Goal: Transaction & Acquisition: Purchase product/service

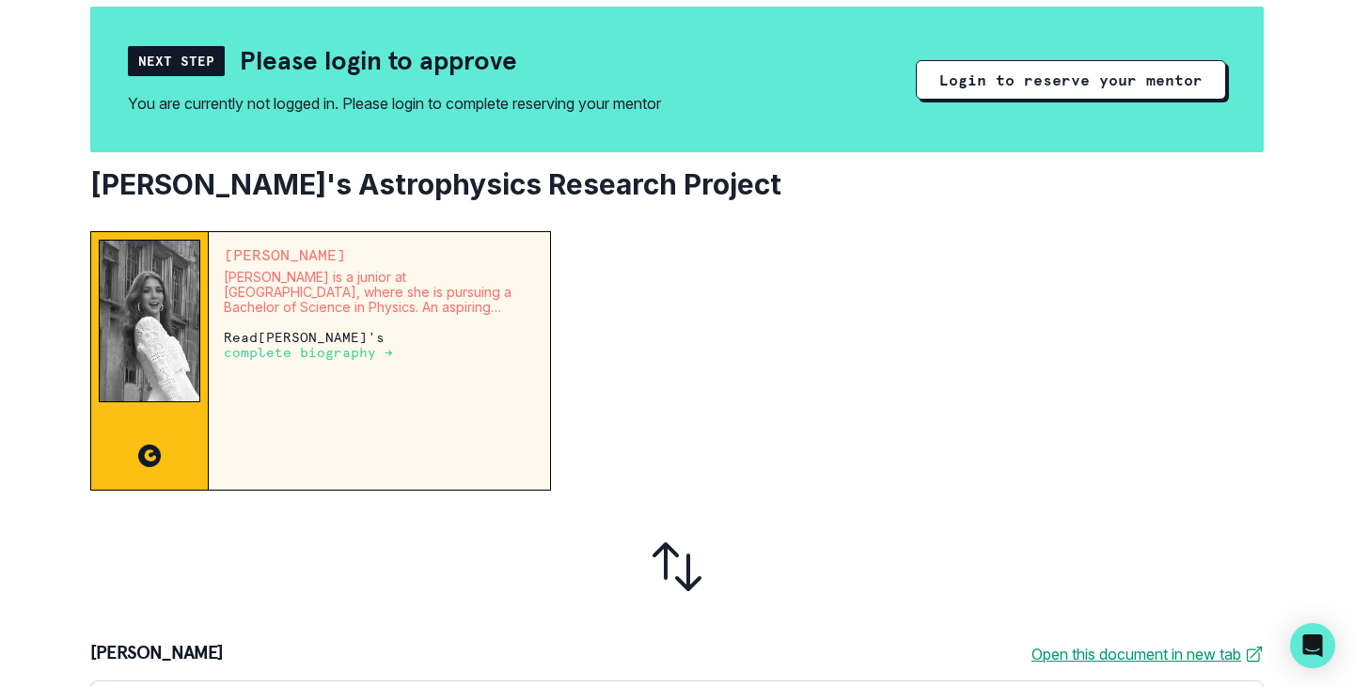
scroll to position [185, 0]
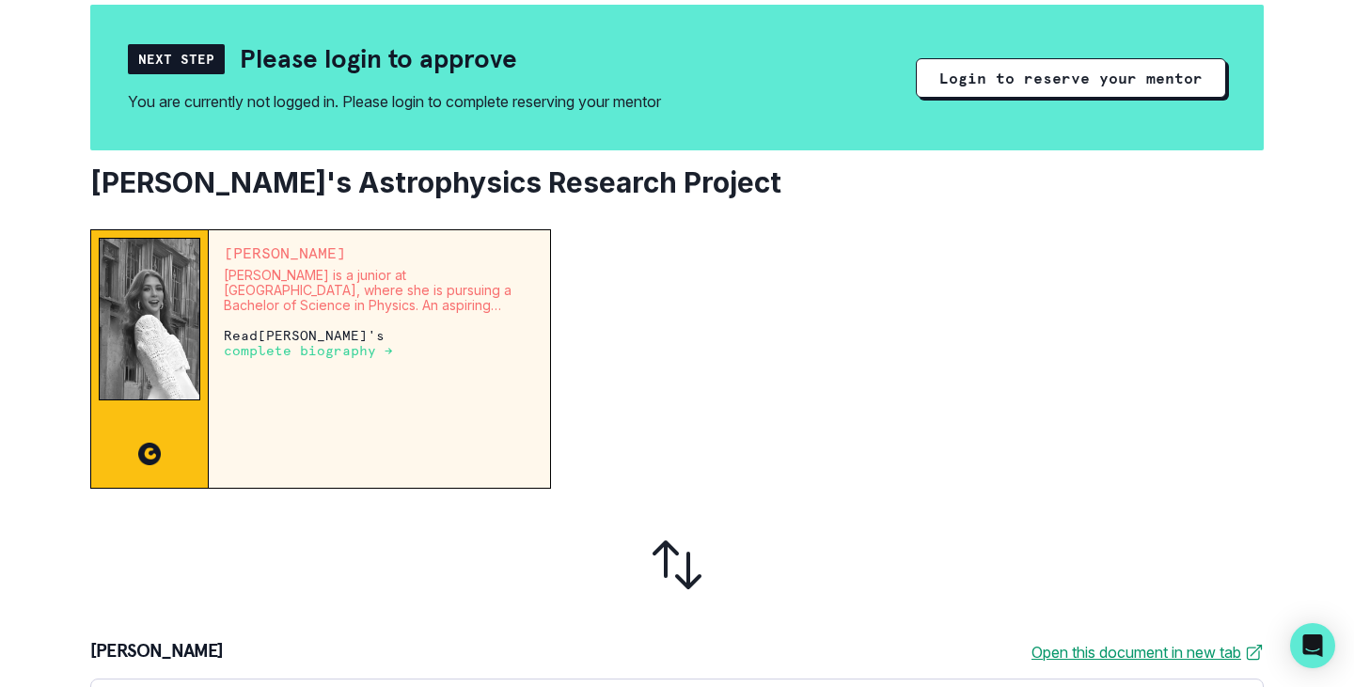
click at [297, 348] on p "complete biography →" at bounding box center [308, 350] width 169 height 15
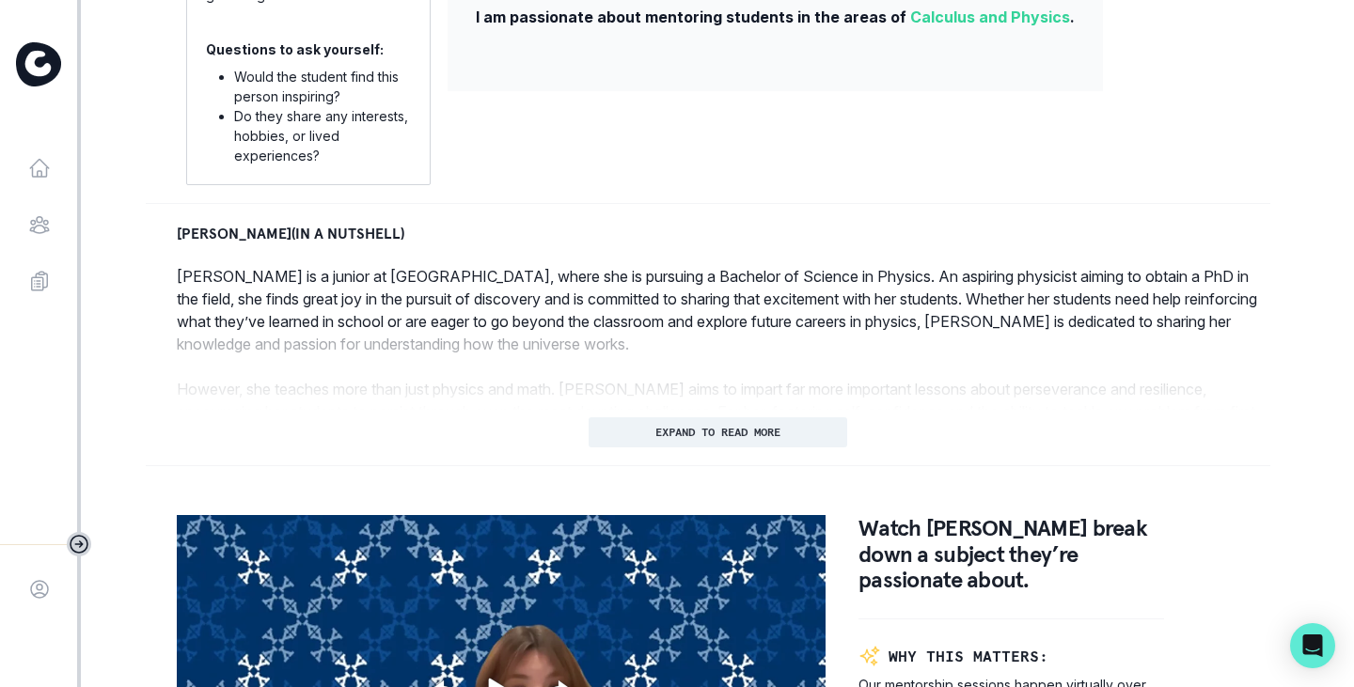
scroll to position [729, 0]
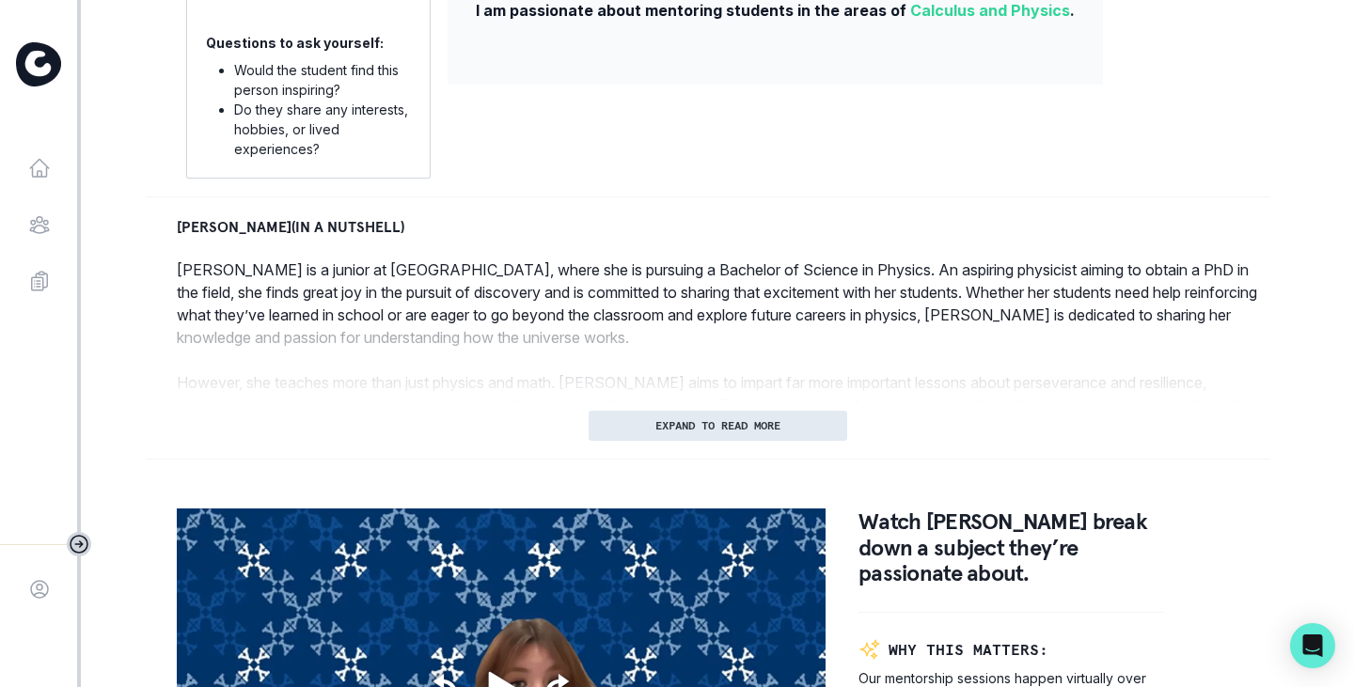
click at [730, 441] on button "EXPAND TO READ MORE" at bounding box center [718, 426] width 259 height 30
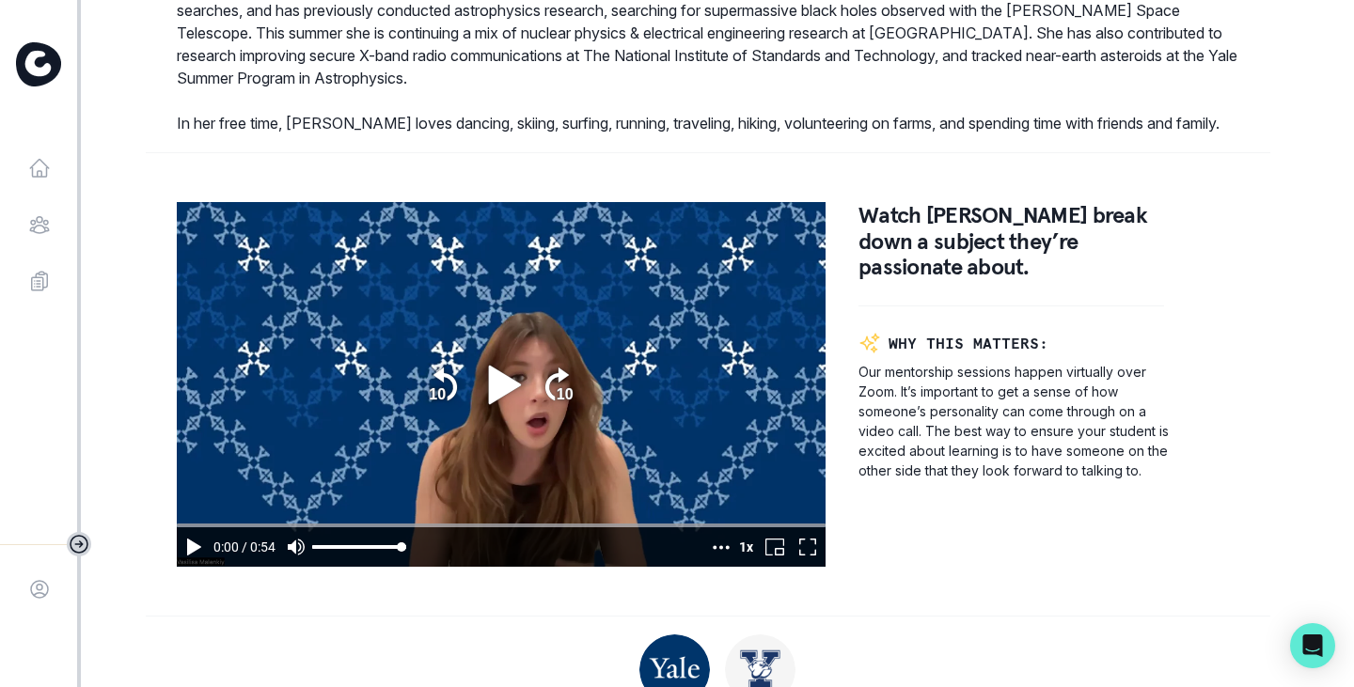
scroll to position [1218, 0]
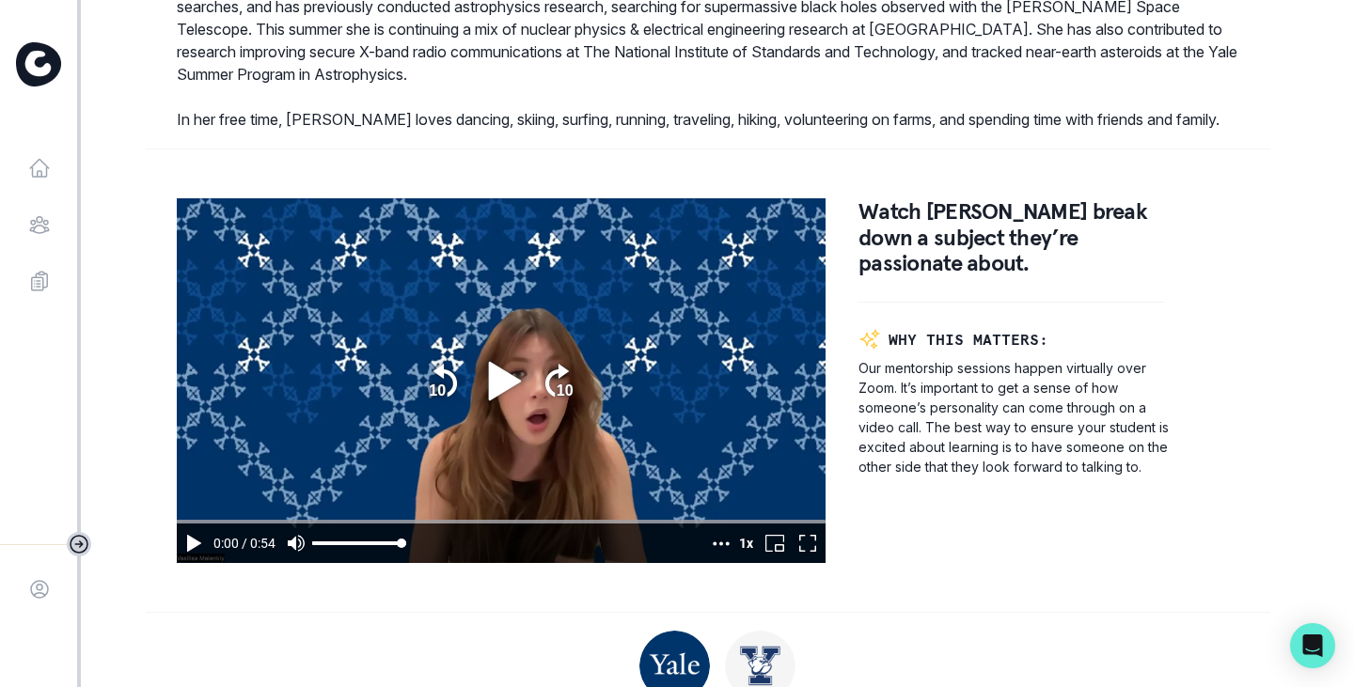
click at [488, 394] on icon "play" at bounding box center [504, 380] width 32 height 39
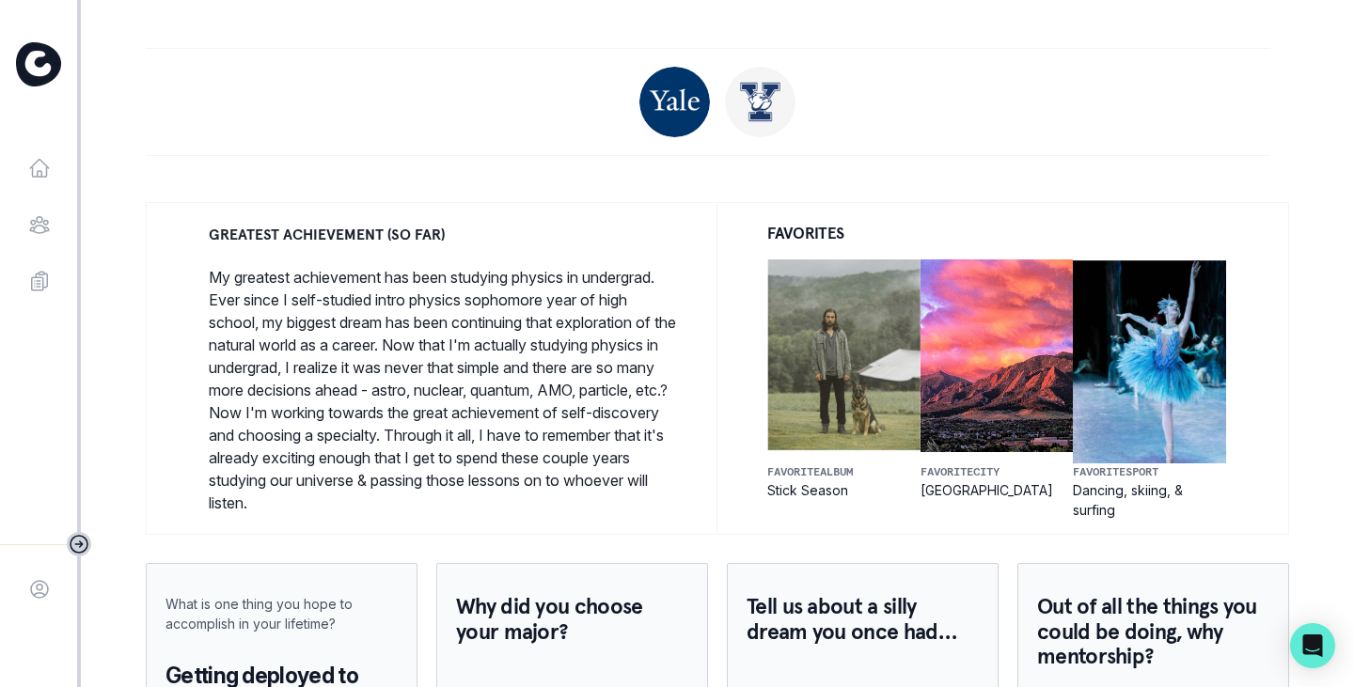
scroll to position [1785, 0]
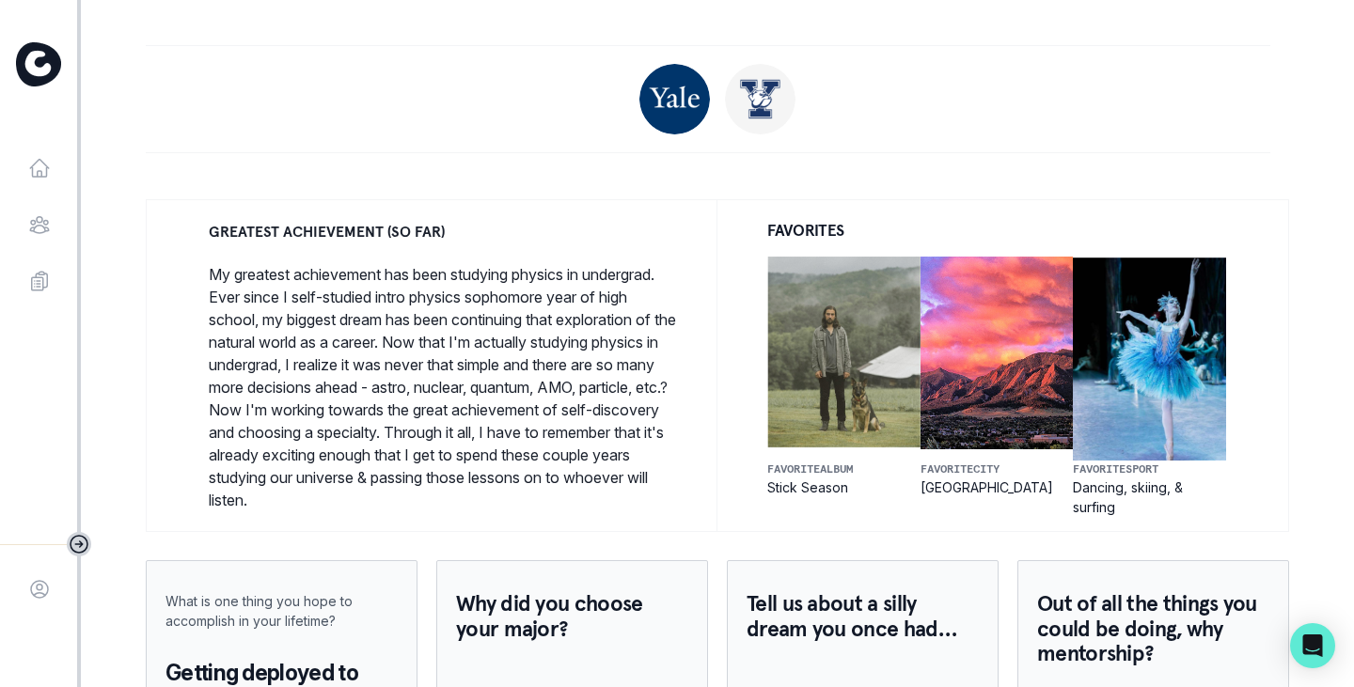
type input "54.125713"
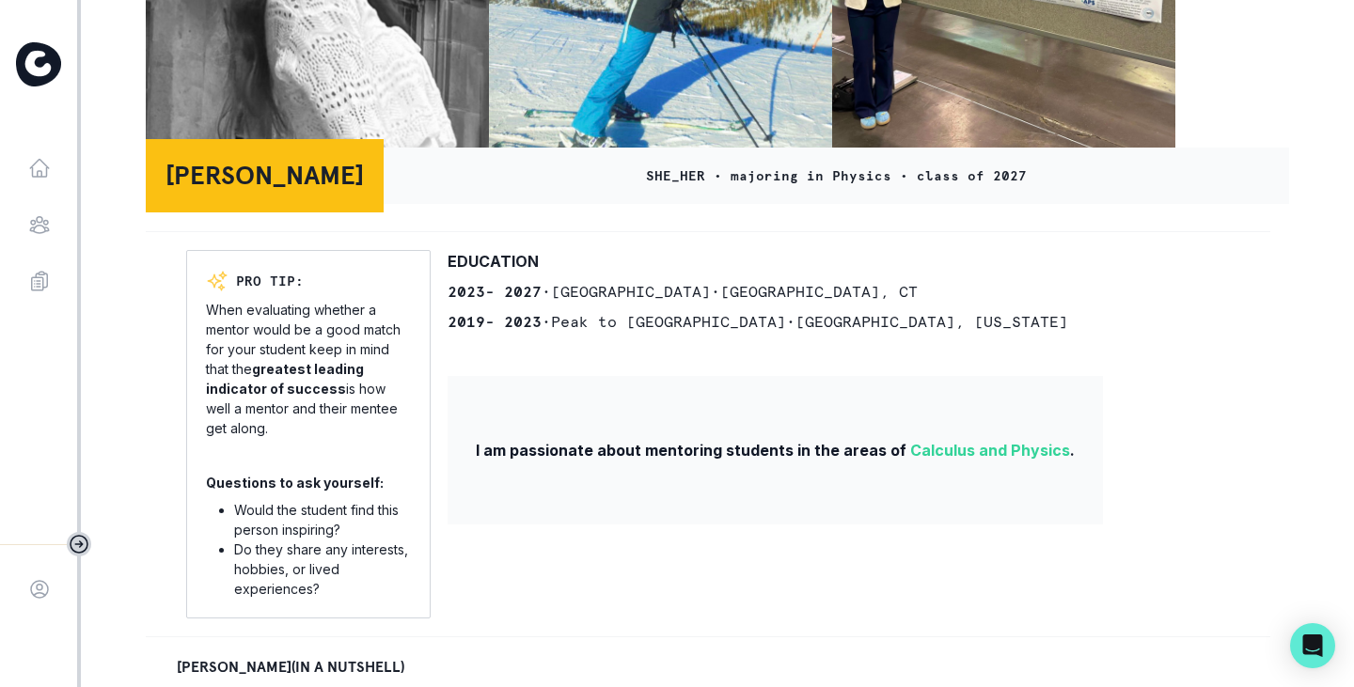
scroll to position [0, 0]
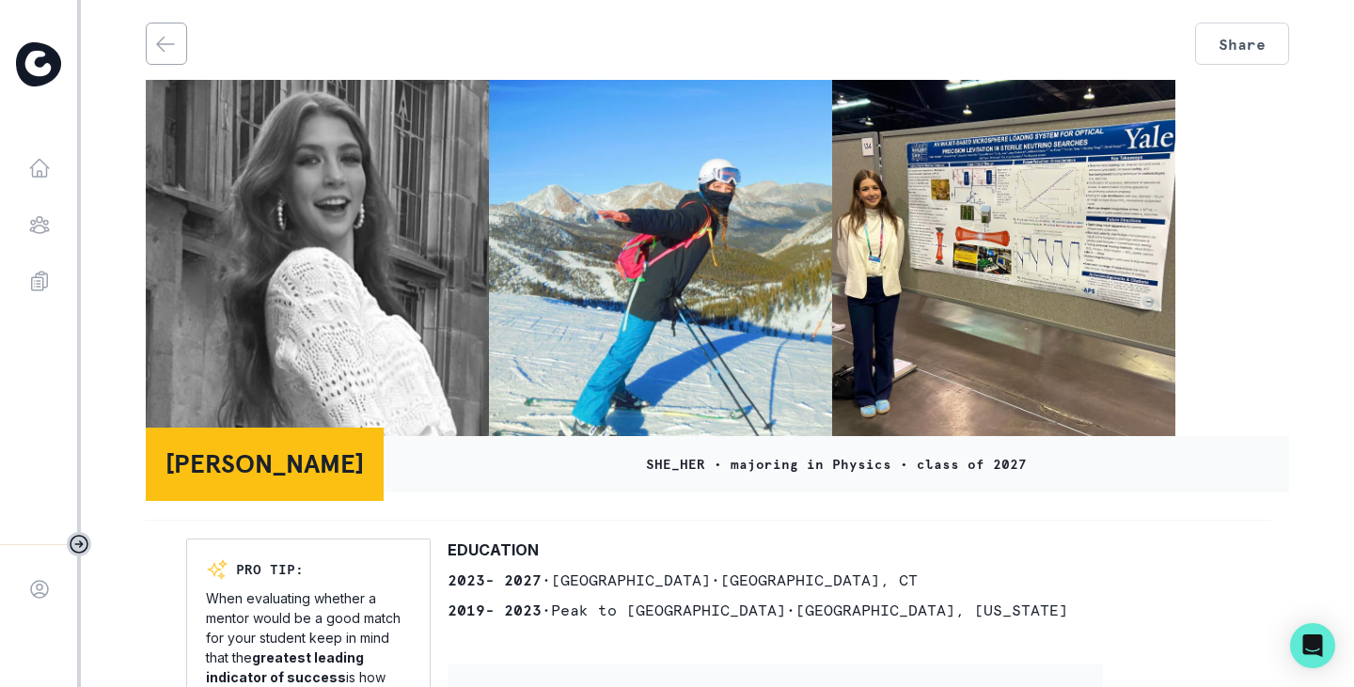
click at [156, 49] on icon "back" at bounding box center [165, 44] width 23 height 23
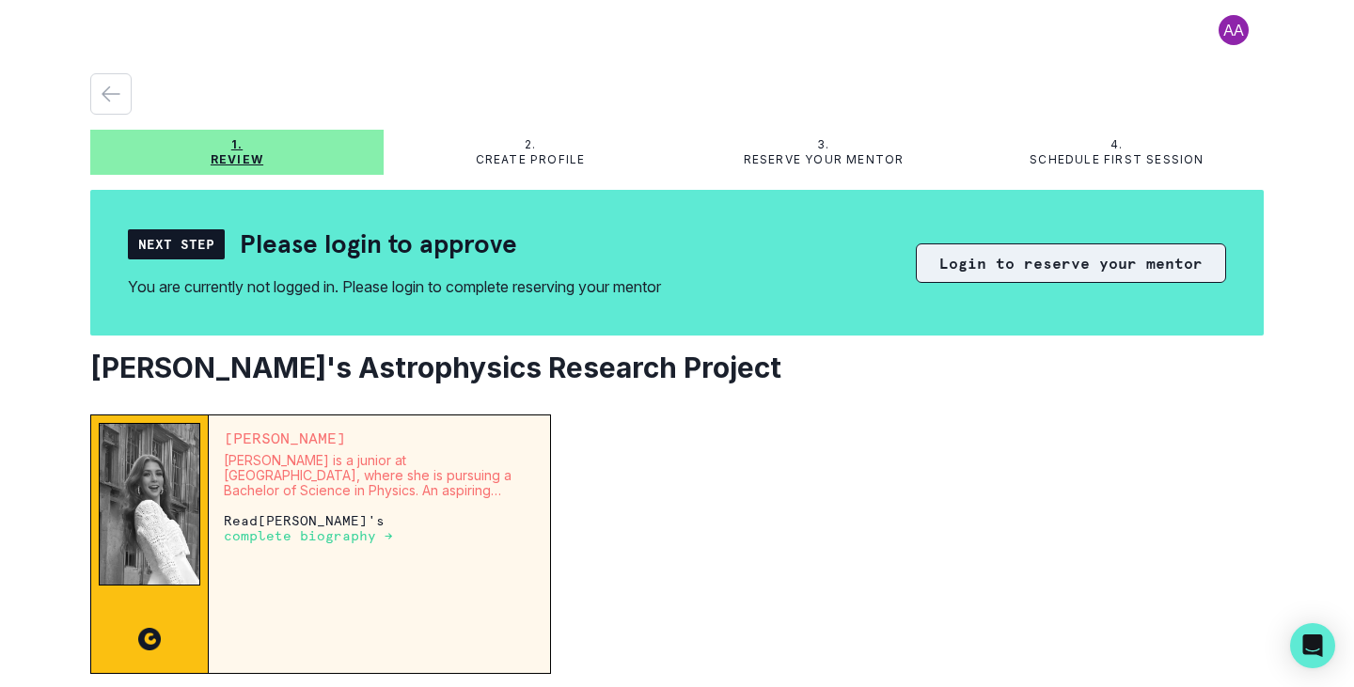
click at [978, 267] on button "Login to reserve your mentor" at bounding box center [1071, 263] width 310 height 39
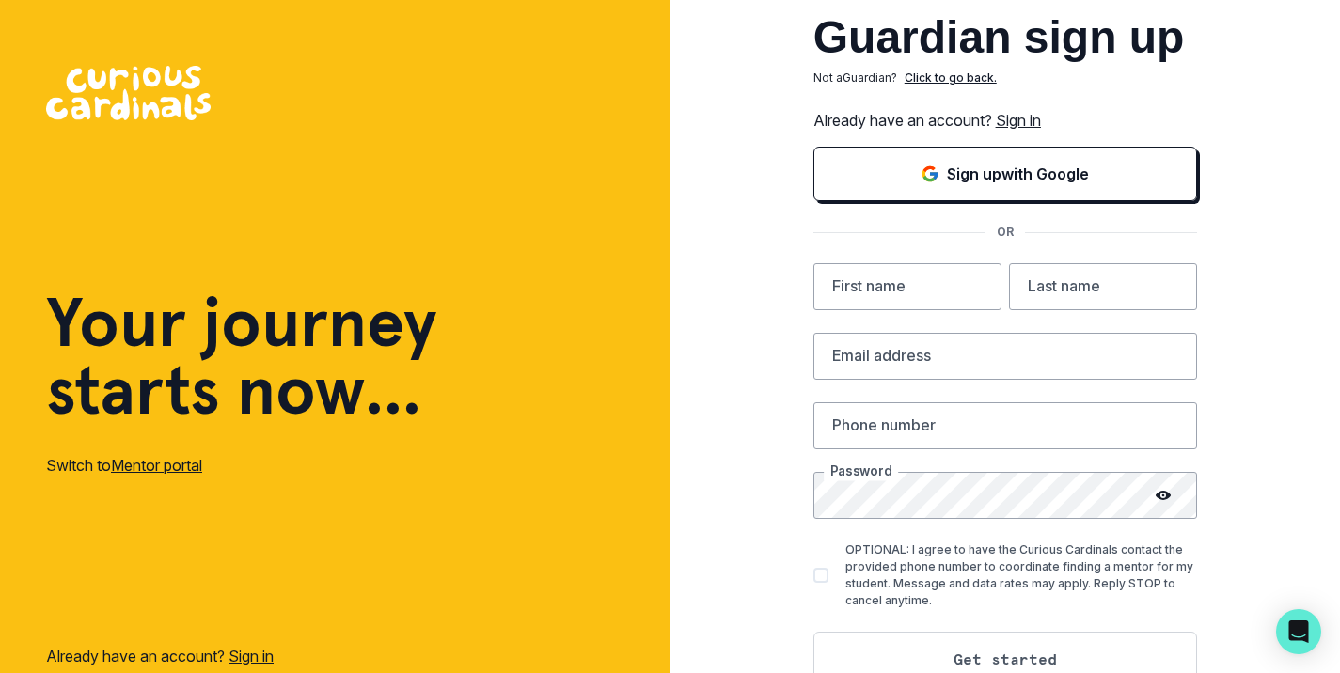
click at [1041, 124] on link "Sign in" at bounding box center [1018, 120] width 45 height 19
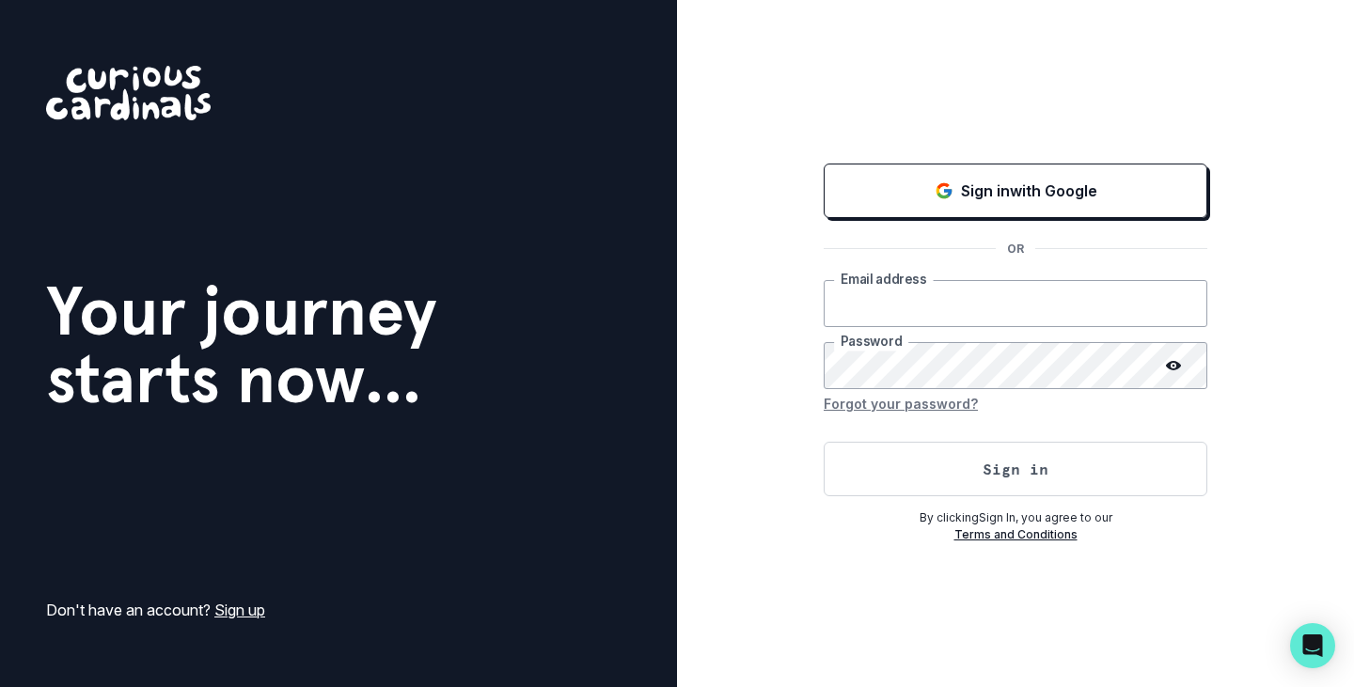
click at [892, 308] on input "email" at bounding box center [1016, 303] width 384 height 47
type input "[EMAIL_ADDRESS][DOMAIN_NAME]"
click at [824, 442] on button "Sign in" at bounding box center [1016, 469] width 384 height 55
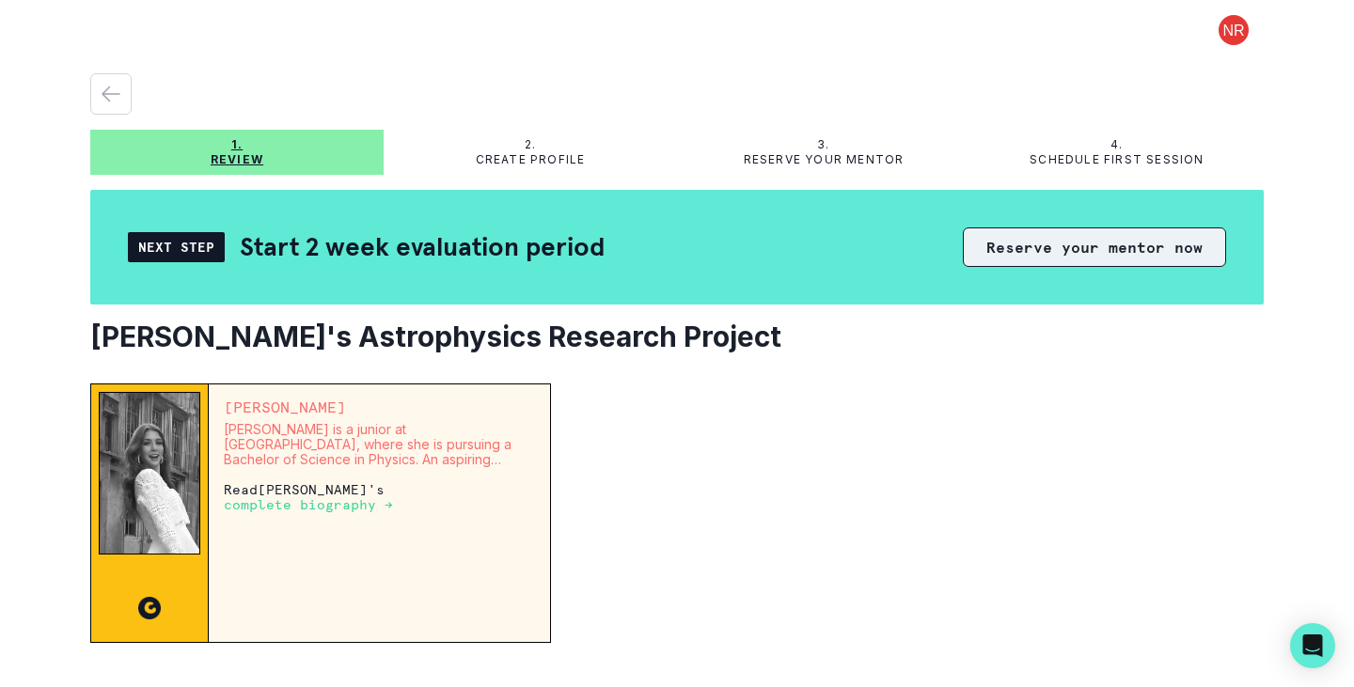
click at [1065, 247] on button "Reserve your mentor now" at bounding box center [1094, 247] width 263 height 39
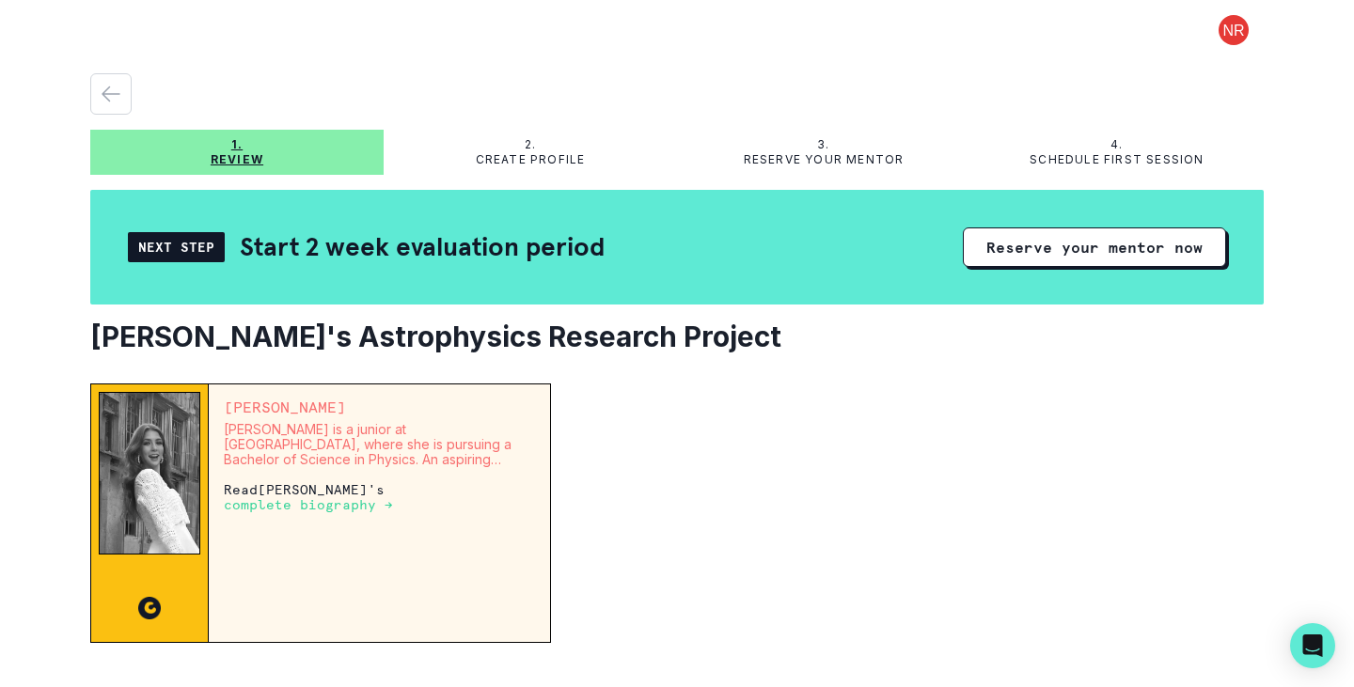
click at [1223, 30] on button at bounding box center [1234, 30] width 60 height 30
click at [1095, 84] on button "Log out" at bounding box center [1144, 78] width 209 height 34
